Goal: Book appointment/travel/reservation

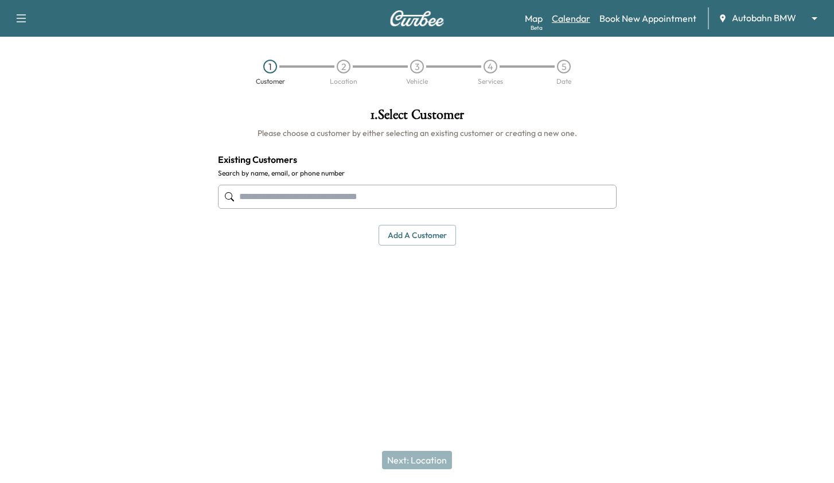
click at [568, 19] on link "Calendar" at bounding box center [571, 18] width 38 height 14
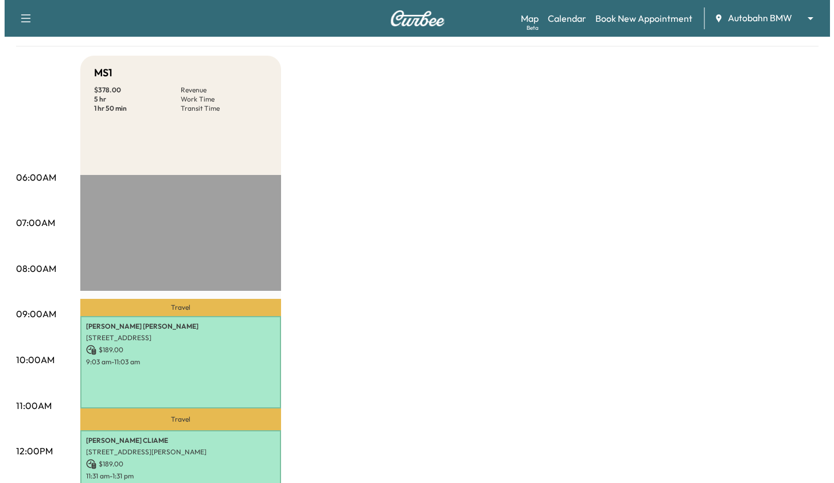
scroll to position [344, 0]
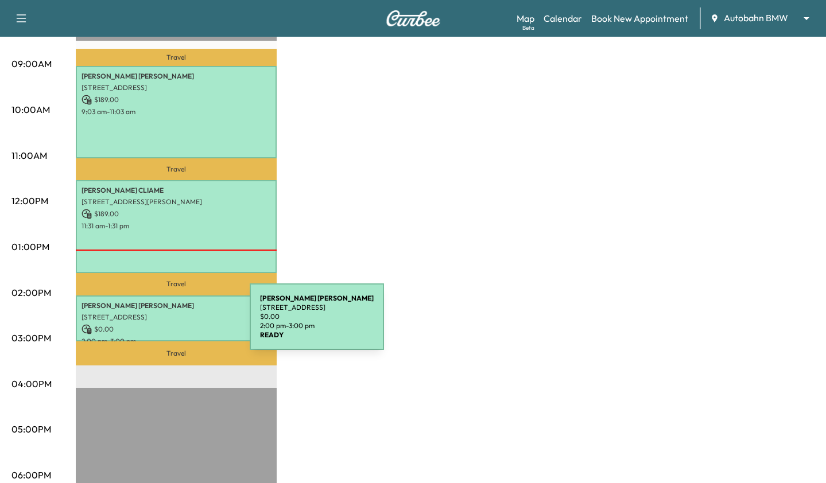
click at [164, 324] on p "$ 0.00" at bounding box center [175, 329] width 189 height 10
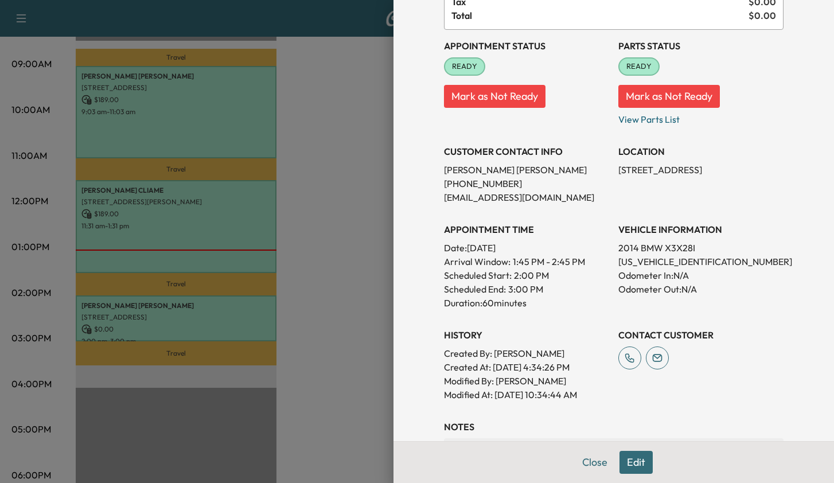
scroll to position [115, 0]
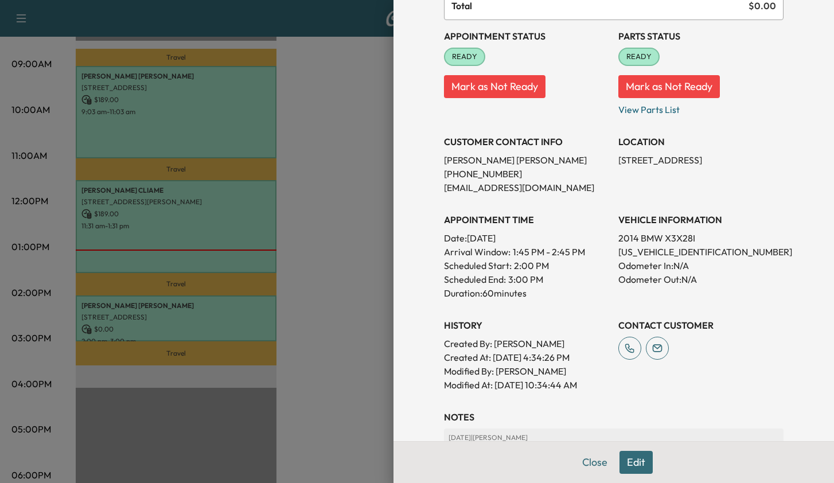
click at [173, 220] on div at bounding box center [417, 241] width 834 height 483
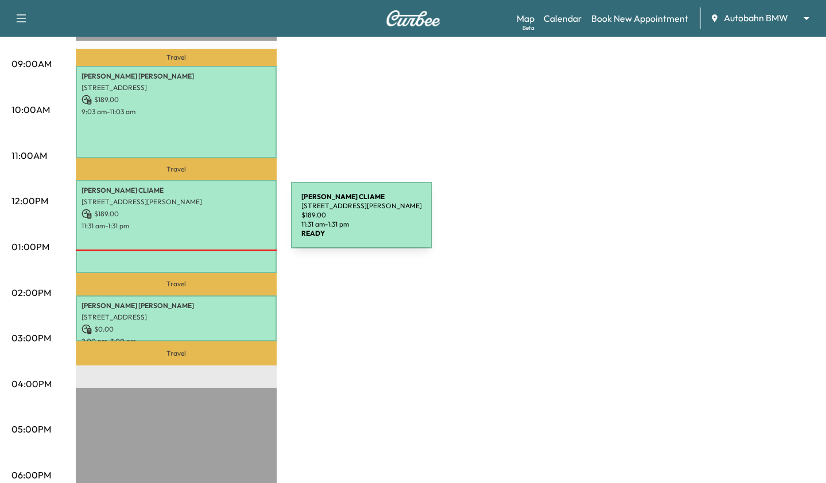
click at [205, 222] on p "11:31 am - 1:31 pm" at bounding box center [175, 226] width 189 height 9
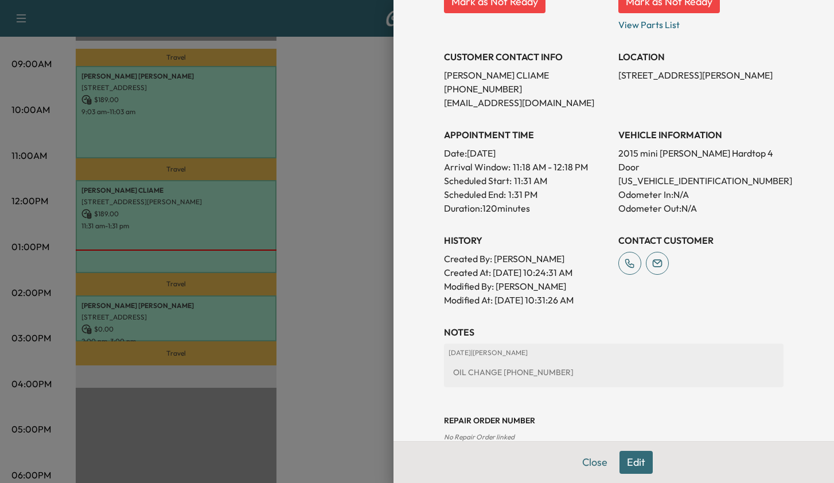
scroll to position [277, 0]
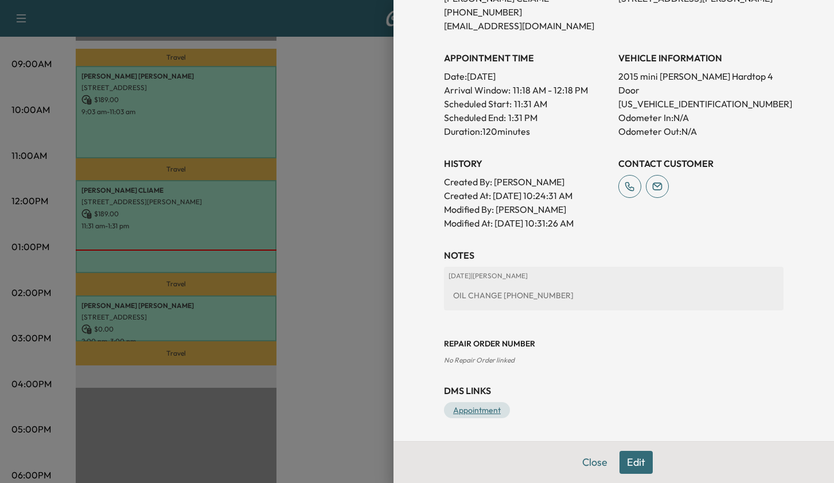
click at [483, 412] on link "Appointment" at bounding box center [477, 410] width 66 height 16
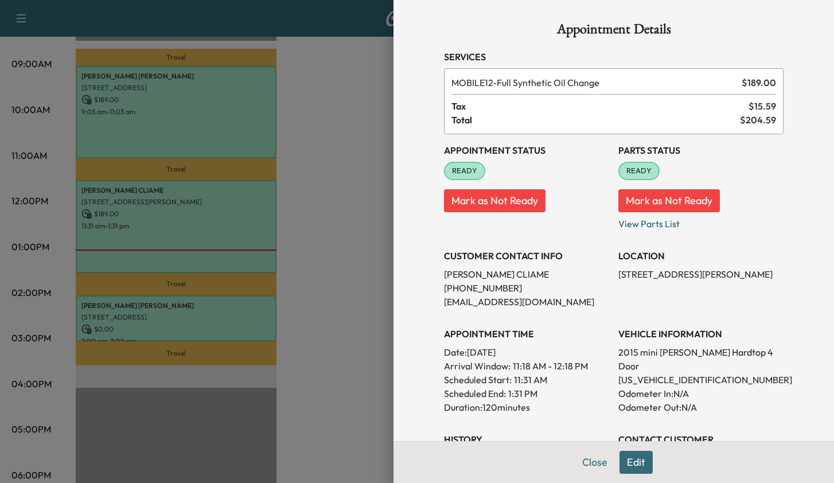
scroll to position [0, 0]
